Goal: Navigation & Orientation: Find specific page/section

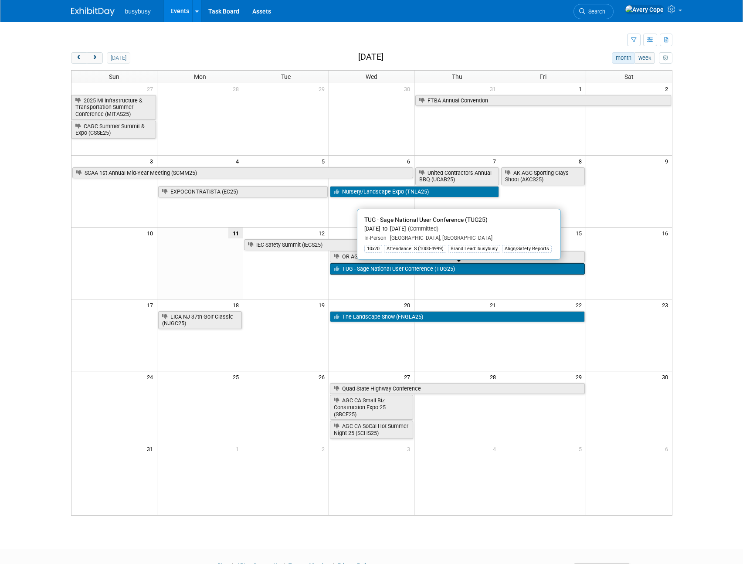
click at [361, 270] on link "TUG - Sage National User Conference (TUG25)" at bounding box center [457, 268] width 255 height 11
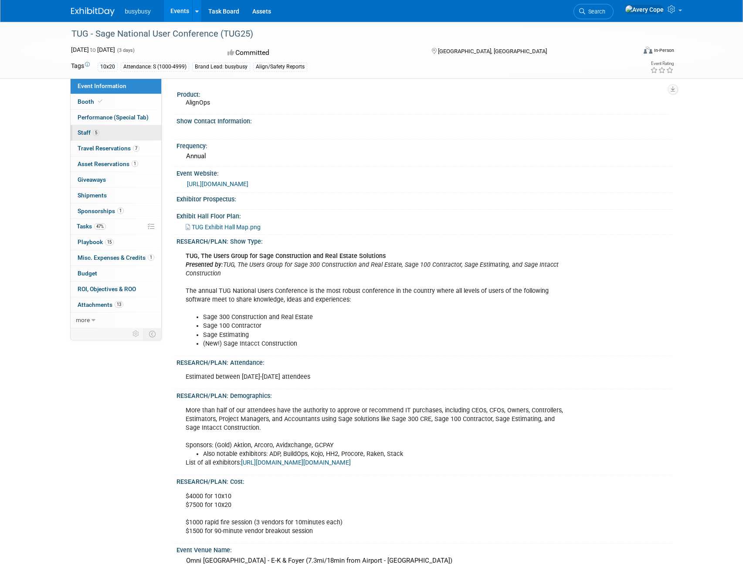
click at [116, 137] on link "5 Staff 5" at bounding box center [116, 132] width 91 height 15
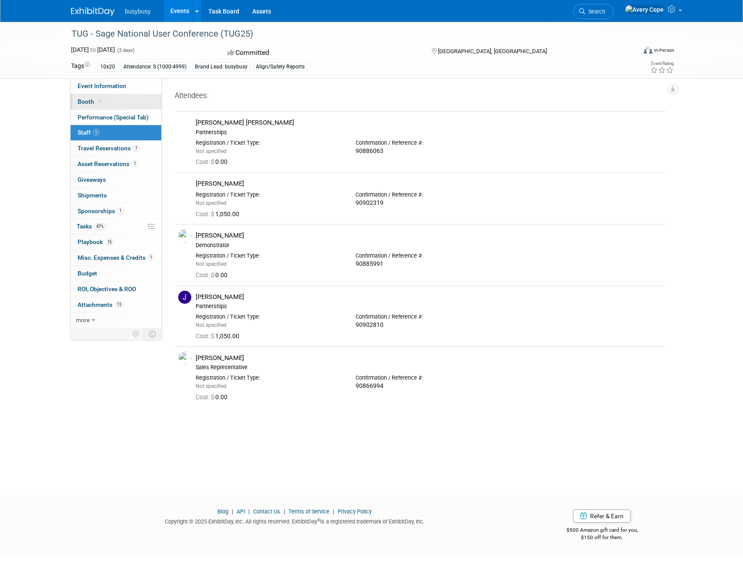
click at [111, 104] on link "Booth" at bounding box center [116, 101] width 91 height 15
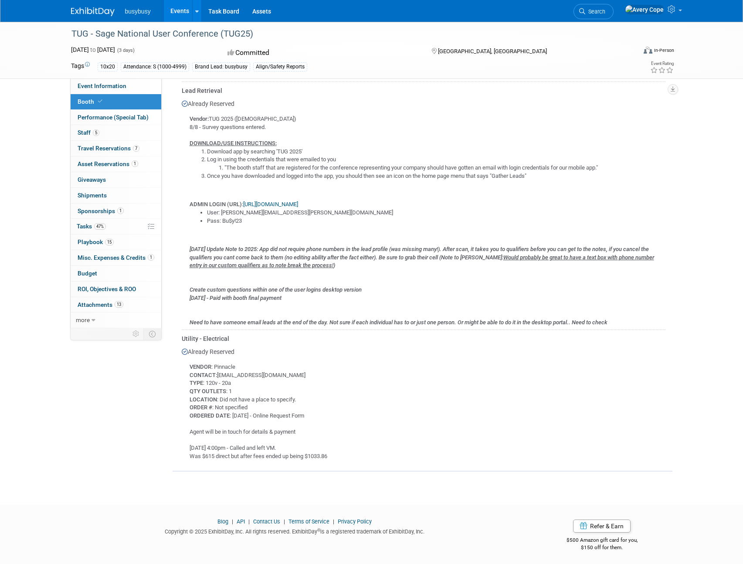
scroll to position [364, 0]
click at [137, 83] on link "Event Information" at bounding box center [116, 85] width 91 height 15
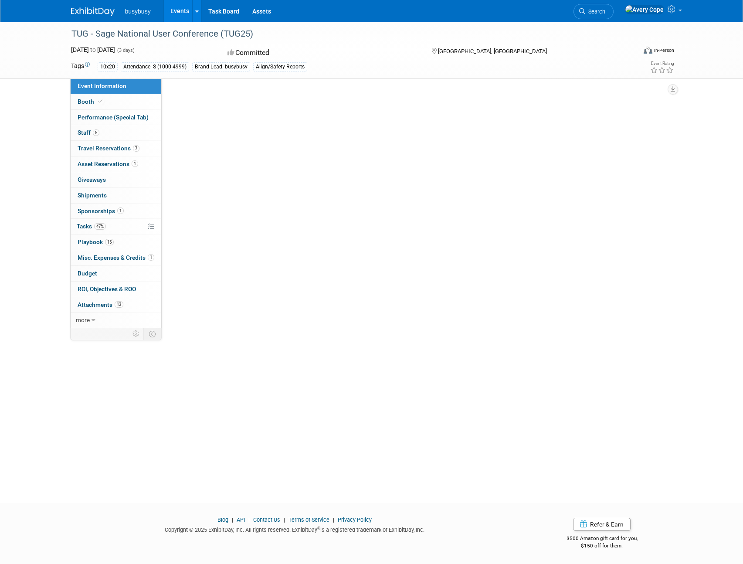
scroll to position [0, 0]
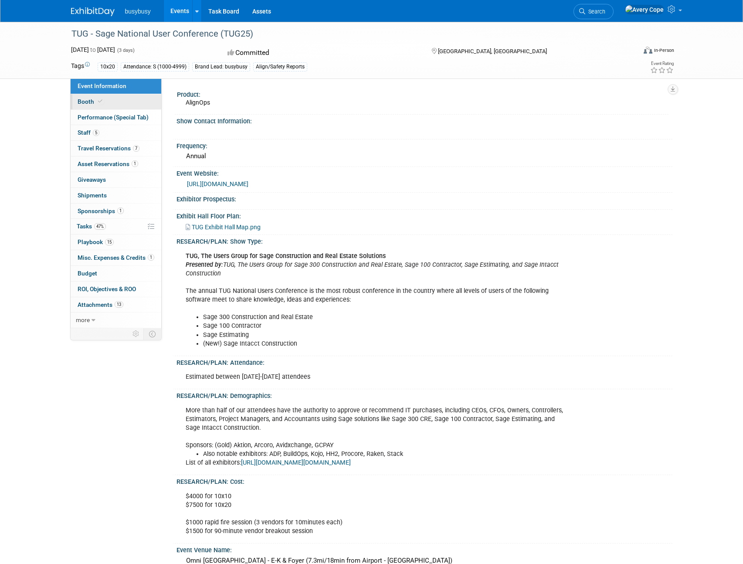
click at [109, 106] on link "Booth" at bounding box center [116, 101] width 91 height 15
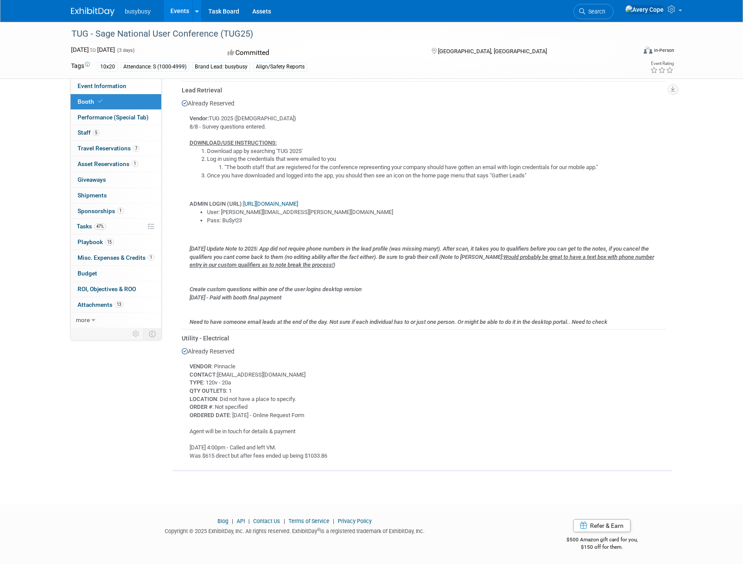
scroll to position [364, 0]
